Goal: Task Accomplishment & Management: Use online tool/utility

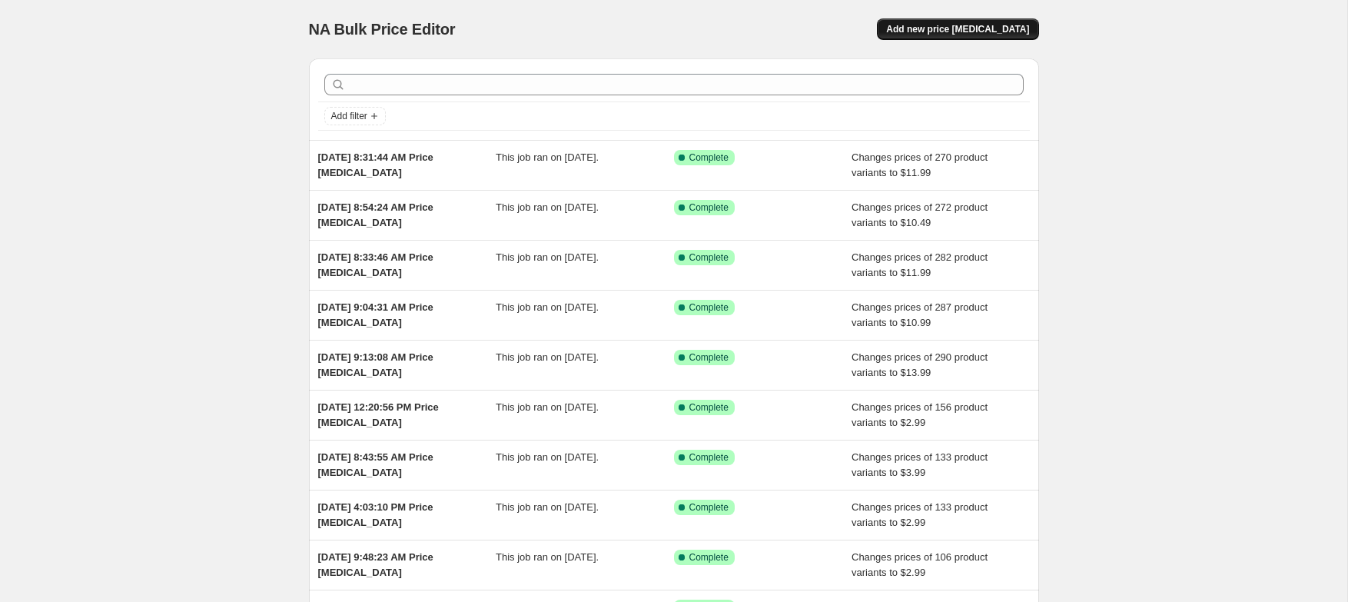
click at [965, 29] on span "Add new price [MEDICAL_DATA]" at bounding box center [957, 29] width 143 height 12
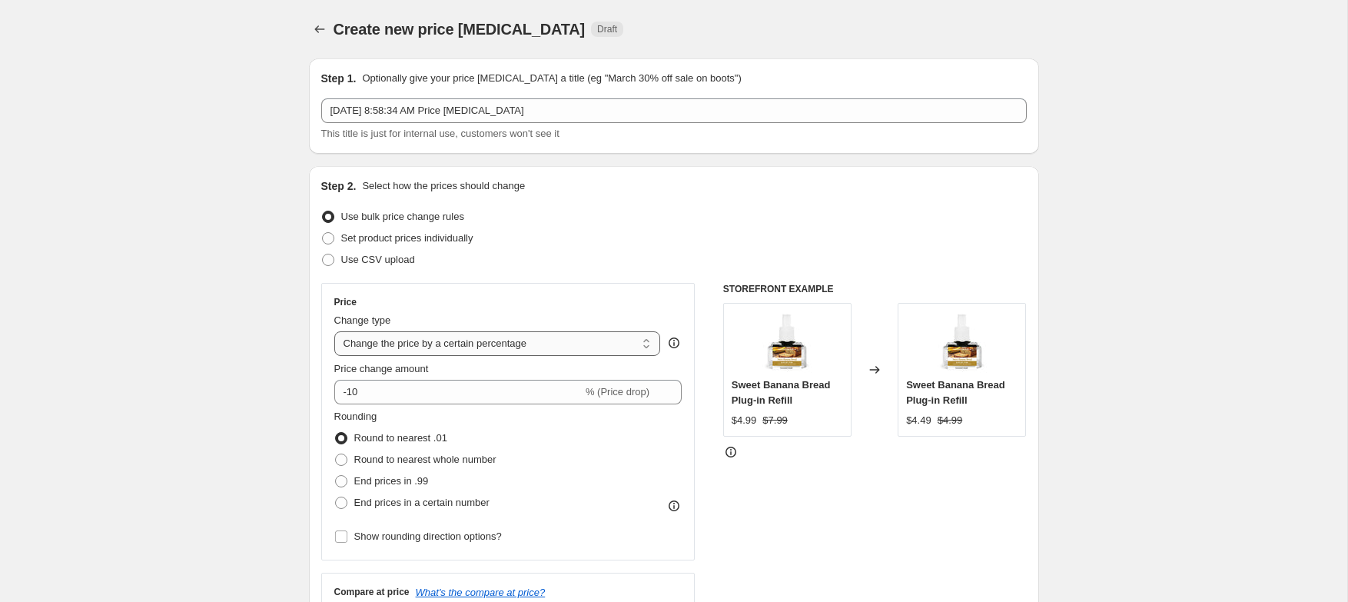
click at [507, 344] on select "Change the price to a certain amount Change the price by a certain amount Chang…" at bounding box center [497, 343] width 327 height 25
select select "to"
click at [334, 331] on select "Change the price to a certain amount Change the price by a certain amount Chang…" at bounding box center [497, 343] width 327 height 25
type input "80.00"
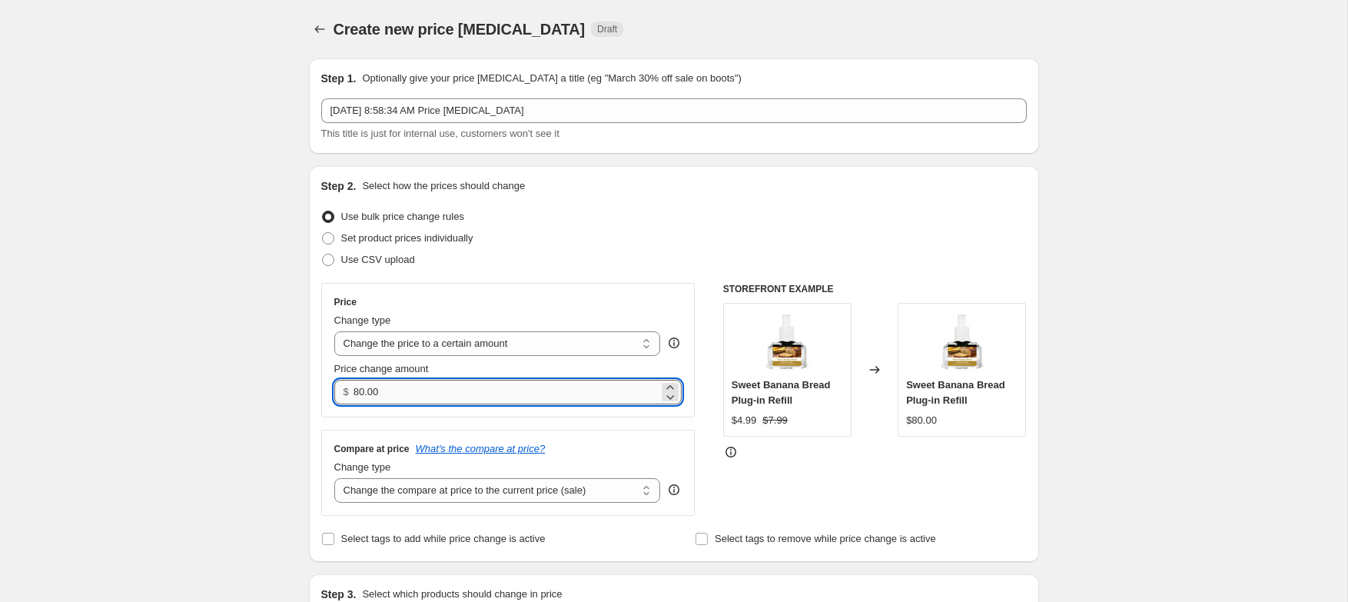
click at [484, 403] on input "80.00" at bounding box center [506, 392] width 305 height 25
click at [506, 346] on select "Change the price to a certain amount Change the price by a certain amount Chang…" at bounding box center [497, 343] width 327 height 25
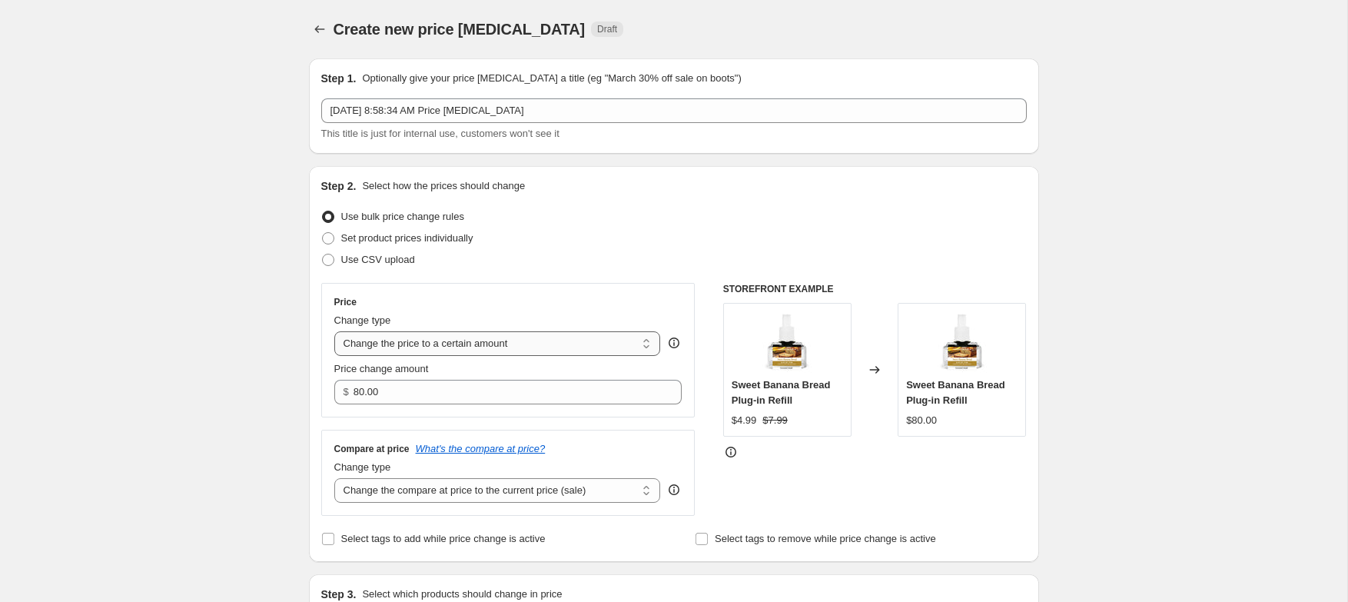
select select "ecap"
click at [334, 331] on select "Change the price to a certain amount Change the price by a certain amount Chang…" at bounding box center [497, 343] width 327 height 25
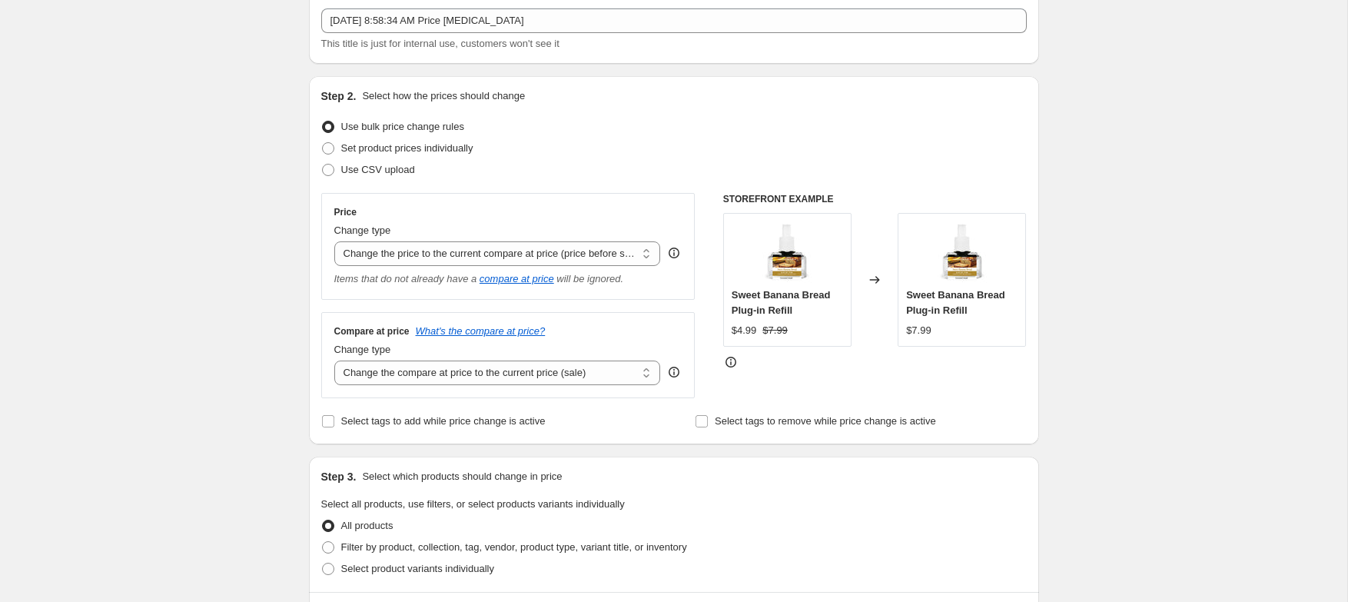
scroll to position [115, 0]
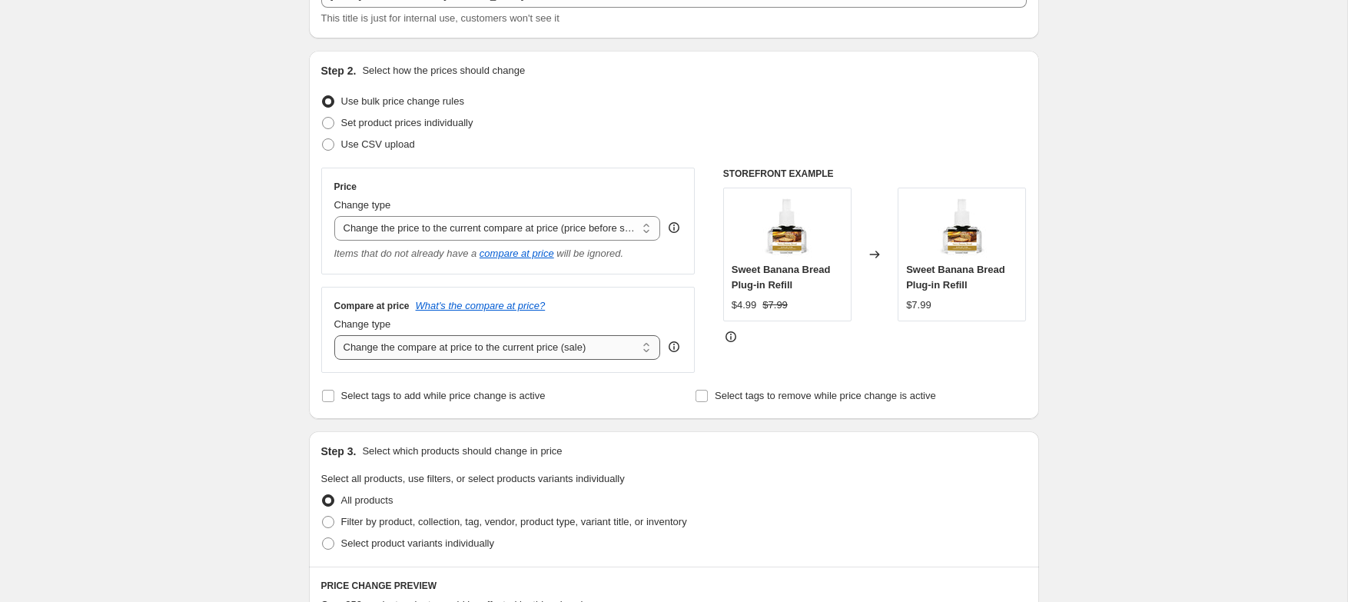
click at [420, 344] on select "Change the compare at price to the current price (sale) Change the compare at p…" at bounding box center [497, 347] width 327 height 25
select select "no_change"
click at [334, 335] on select "Change the compare at price to the current price (sale) Change the compare at p…" at bounding box center [497, 347] width 327 height 25
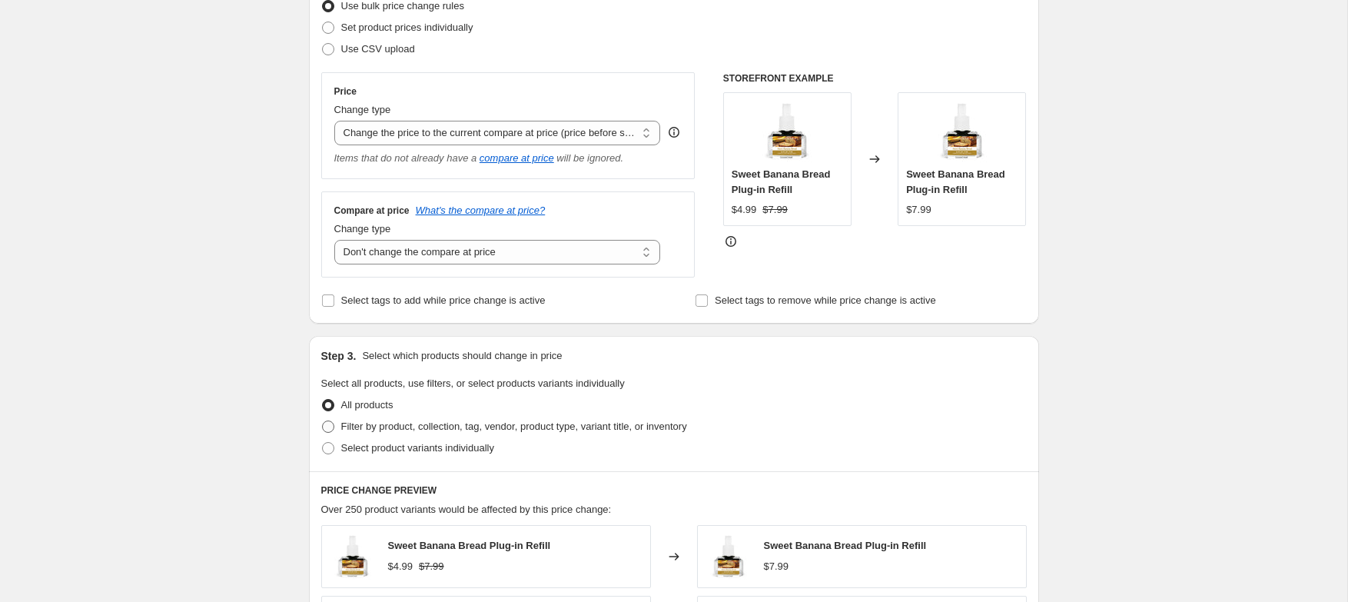
click at [330, 420] on span at bounding box center [328, 426] width 12 height 12
click at [323, 420] on input "Filter by product, collection, tag, vendor, product type, variant title, or inv…" at bounding box center [322, 420] width 1 height 1
radio input "true"
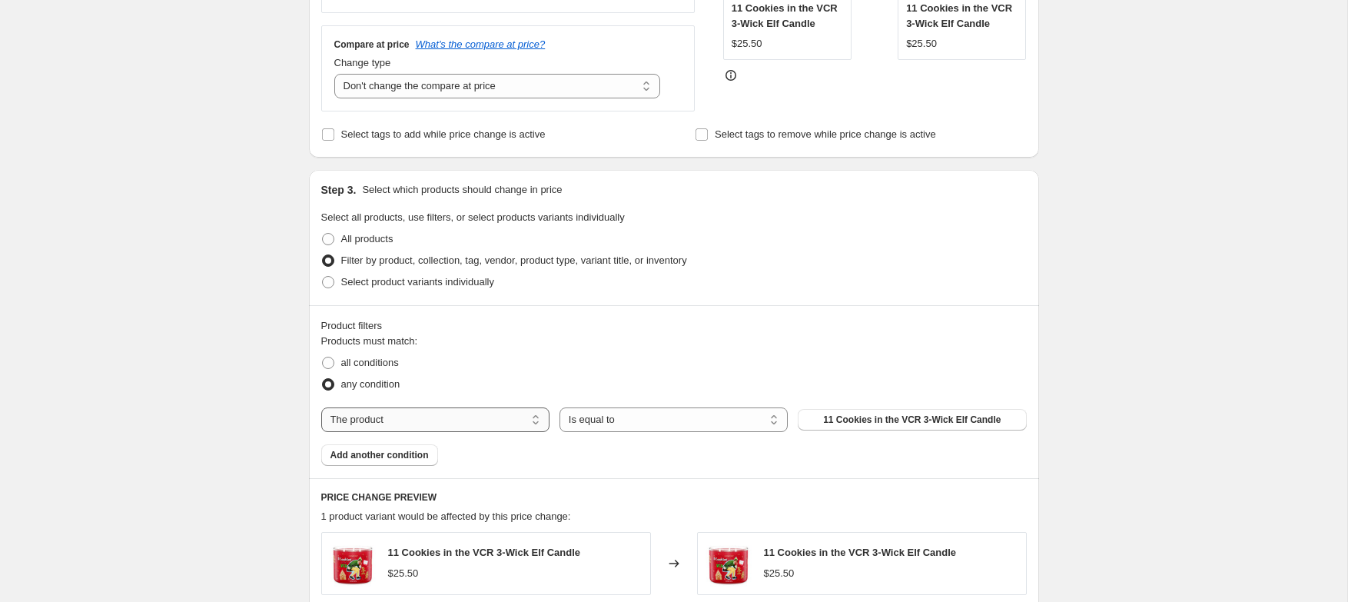
click at [409, 417] on select "The product The product's collection The product's tag The product's vendor The…" at bounding box center [435, 419] width 228 height 25
select select "collection"
click at [656, 424] on select "Is equal to Is not equal to" at bounding box center [674, 419] width 228 height 25
click at [560, 407] on select "Is equal to Is not equal to" at bounding box center [674, 419] width 228 height 25
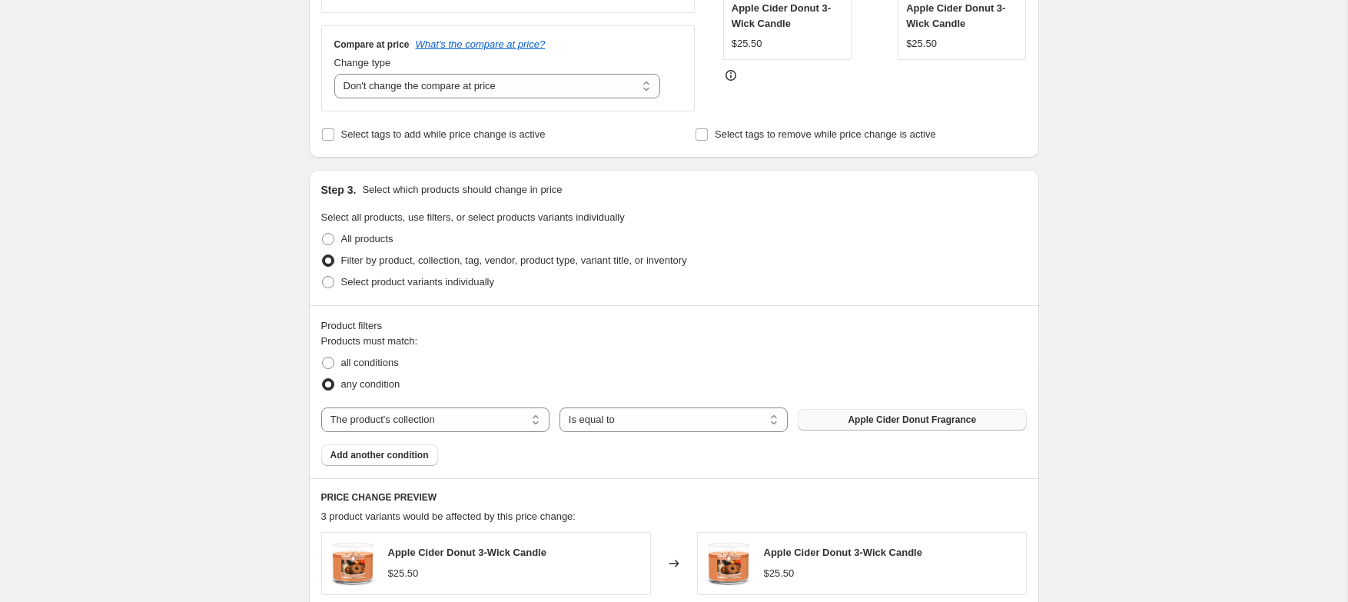
click at [854, 423] on span "Apple Cider Donut Fragrance" at bounding box center [912, 419] width 128 height 12
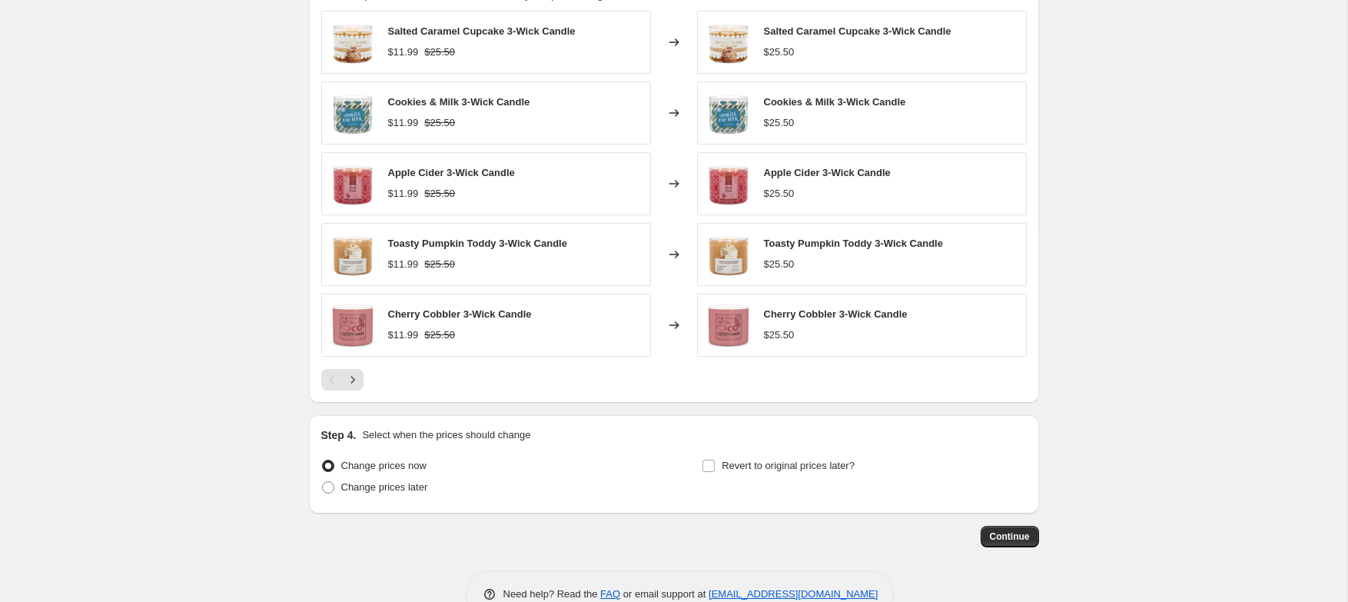
scroll to position [934, 0]
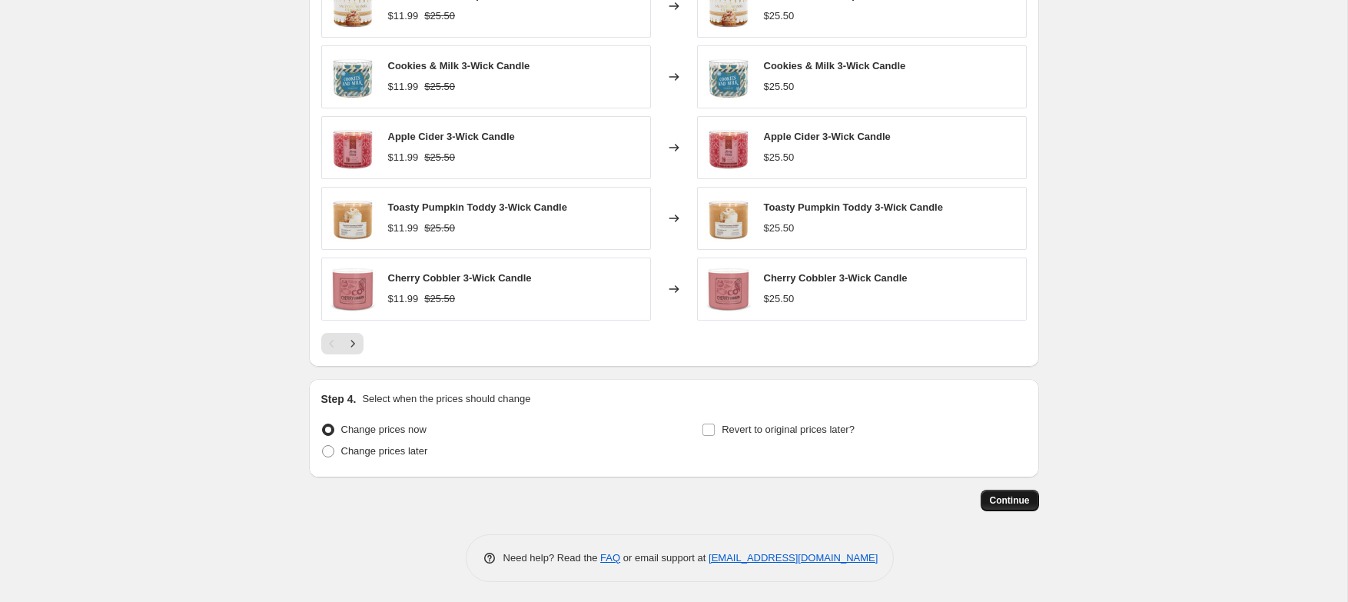
click at [1027, 503] on span "Continue" at bounding box center [1010, 500] width 40 height 12
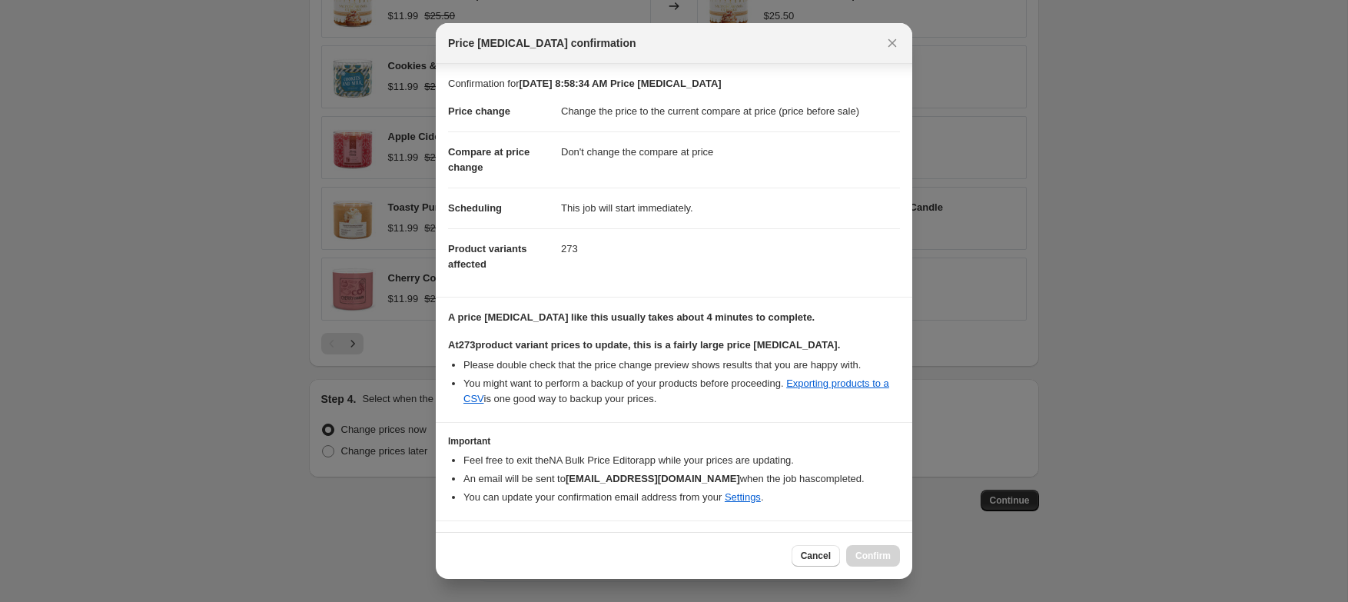
scroll to position [34, 0]
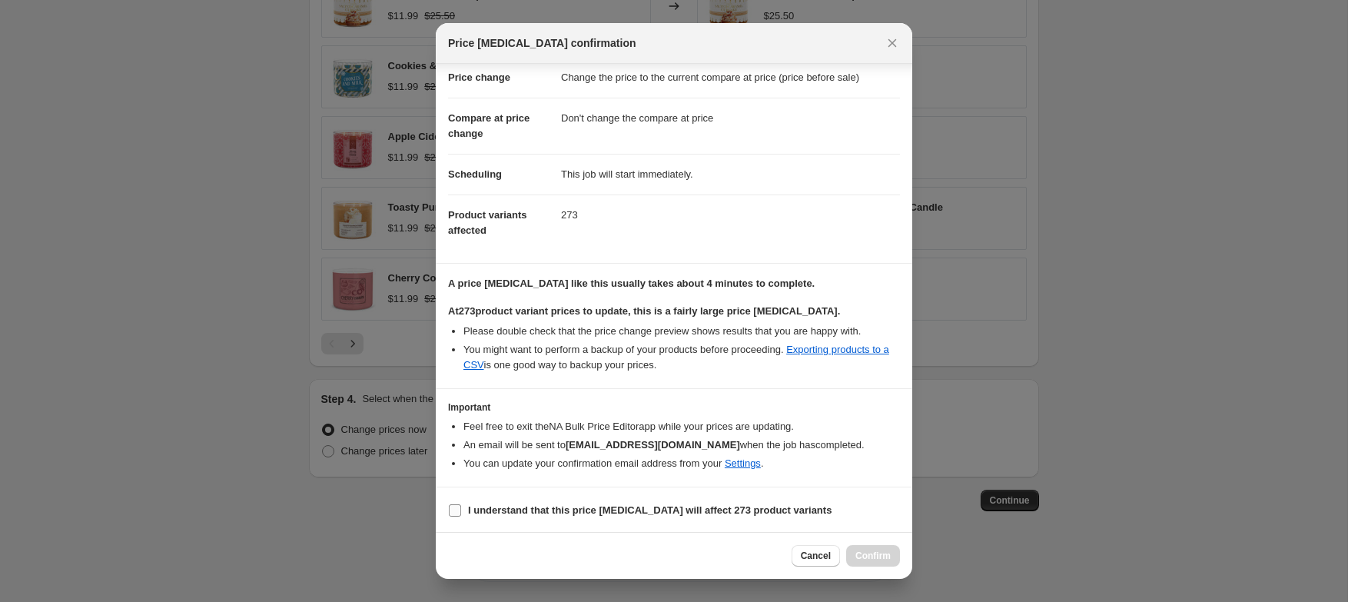
click at [486, 520] on label "I understand that this price [MEDICAL_DATA] will affect 273 product variants" at bounding box center [640, 511] width 384 height 22
click at [461, 516] on input "I understand that this price [MEDICAL_DATA] will affect 273 product variants" at bounding box center [455, 510] width 12 height 12
checkbox input "true"
click at [875, 557] on span "Confirm" at bounding box center [872, 556] width 35 height 12
